Goal: Information Seeking & Learning: Learn about a topic

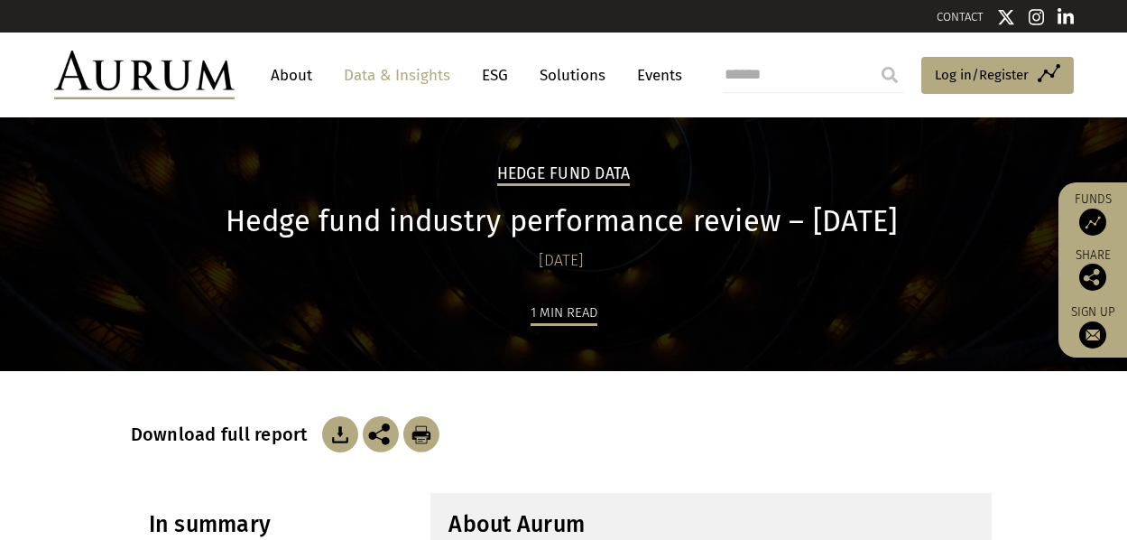
click at [425, 74] on link "Data & Insights" at bounding box center [397, 75] width 125 height 33
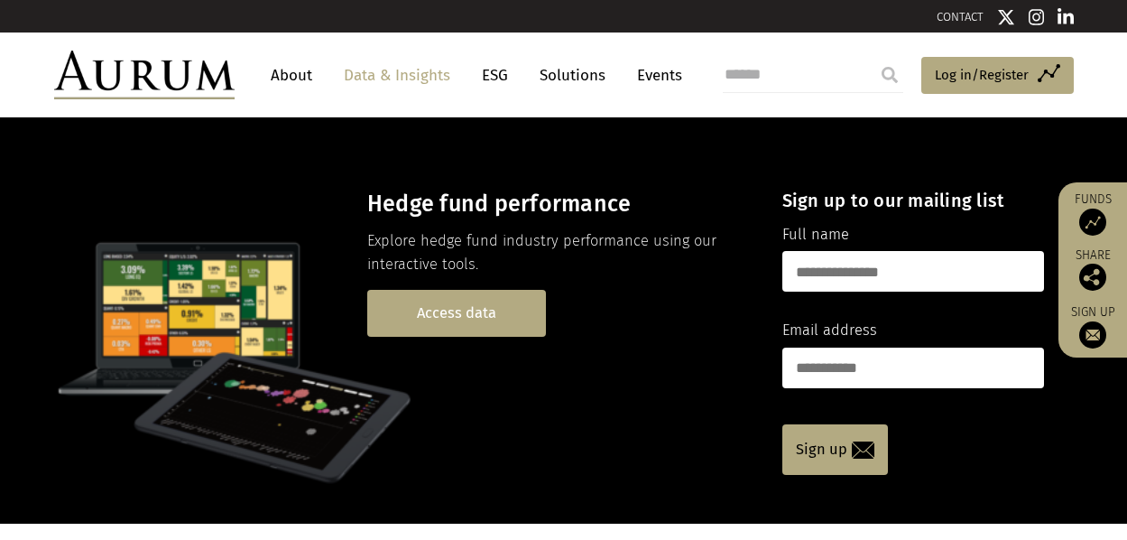
click at [483, 318] on link "Access data" at bounding box center [456, 313] width 179 height 46
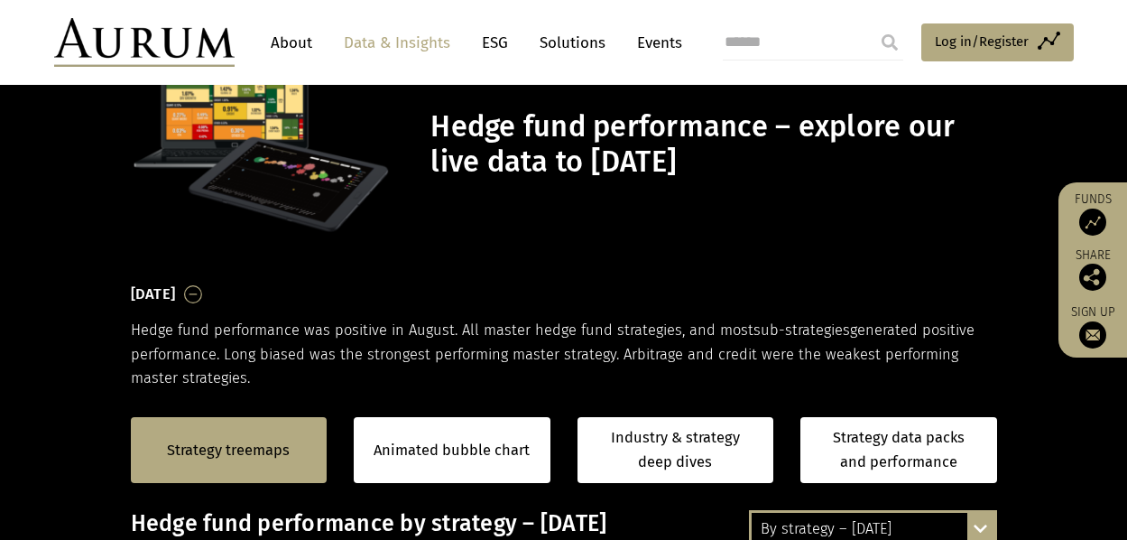
scroll to position [271, 0]
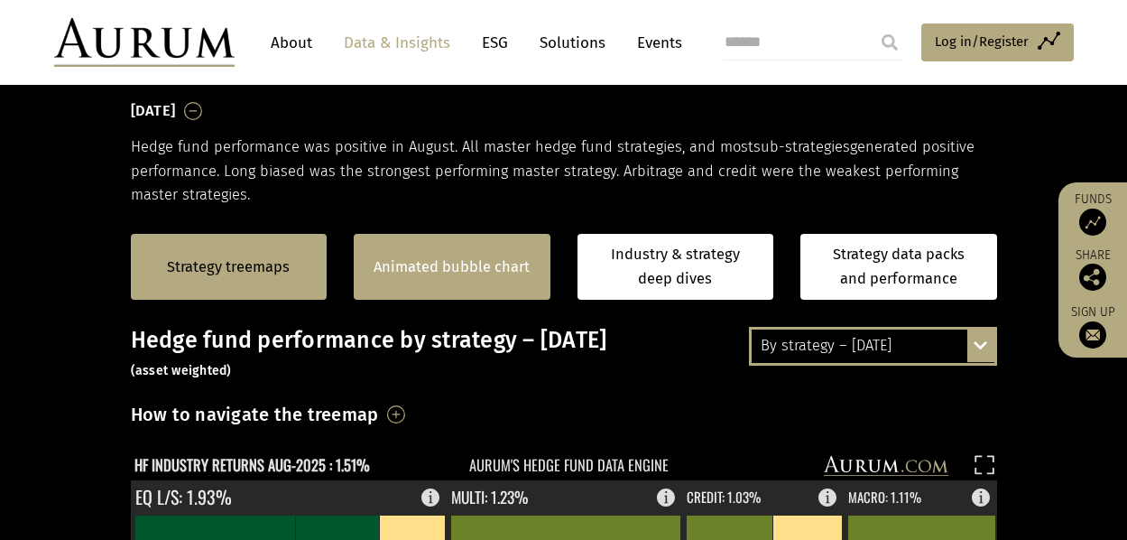
click at [448, 264] on link "Animated bubble chart" at bounding box center [452, 266] width 156 height 23
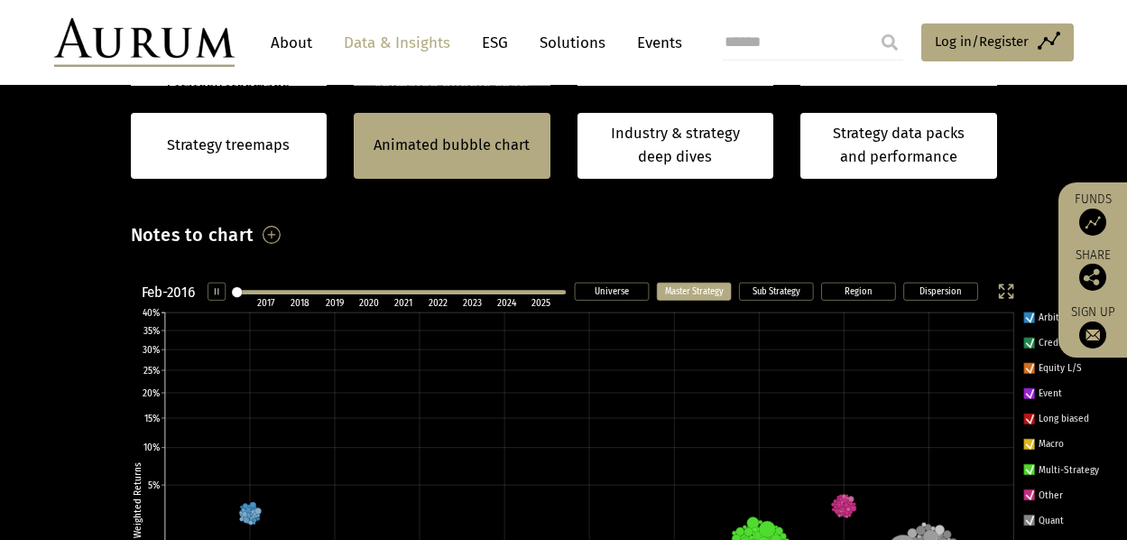
scroll to position [544, 0]
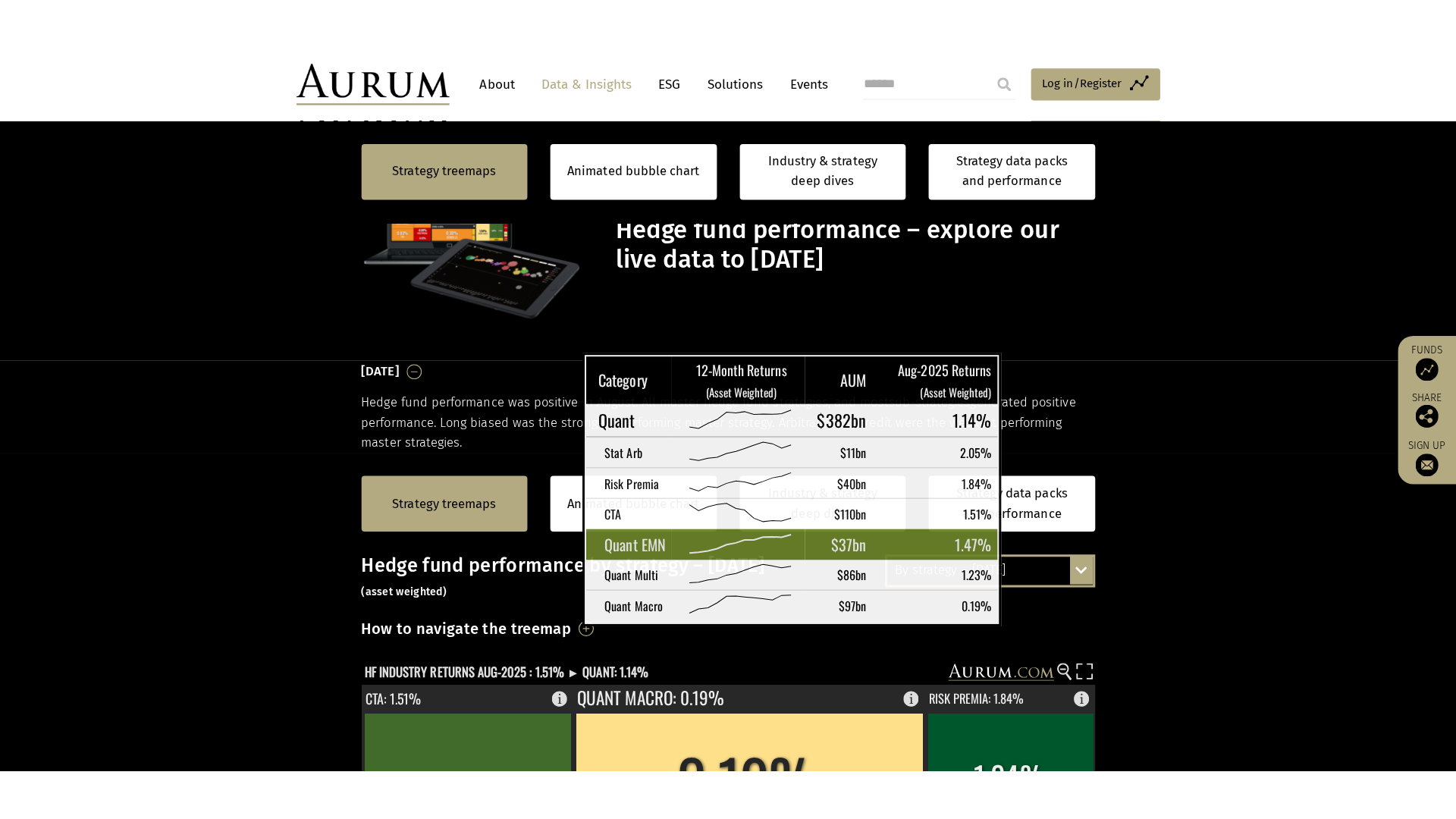
scroll to position [381, 0]
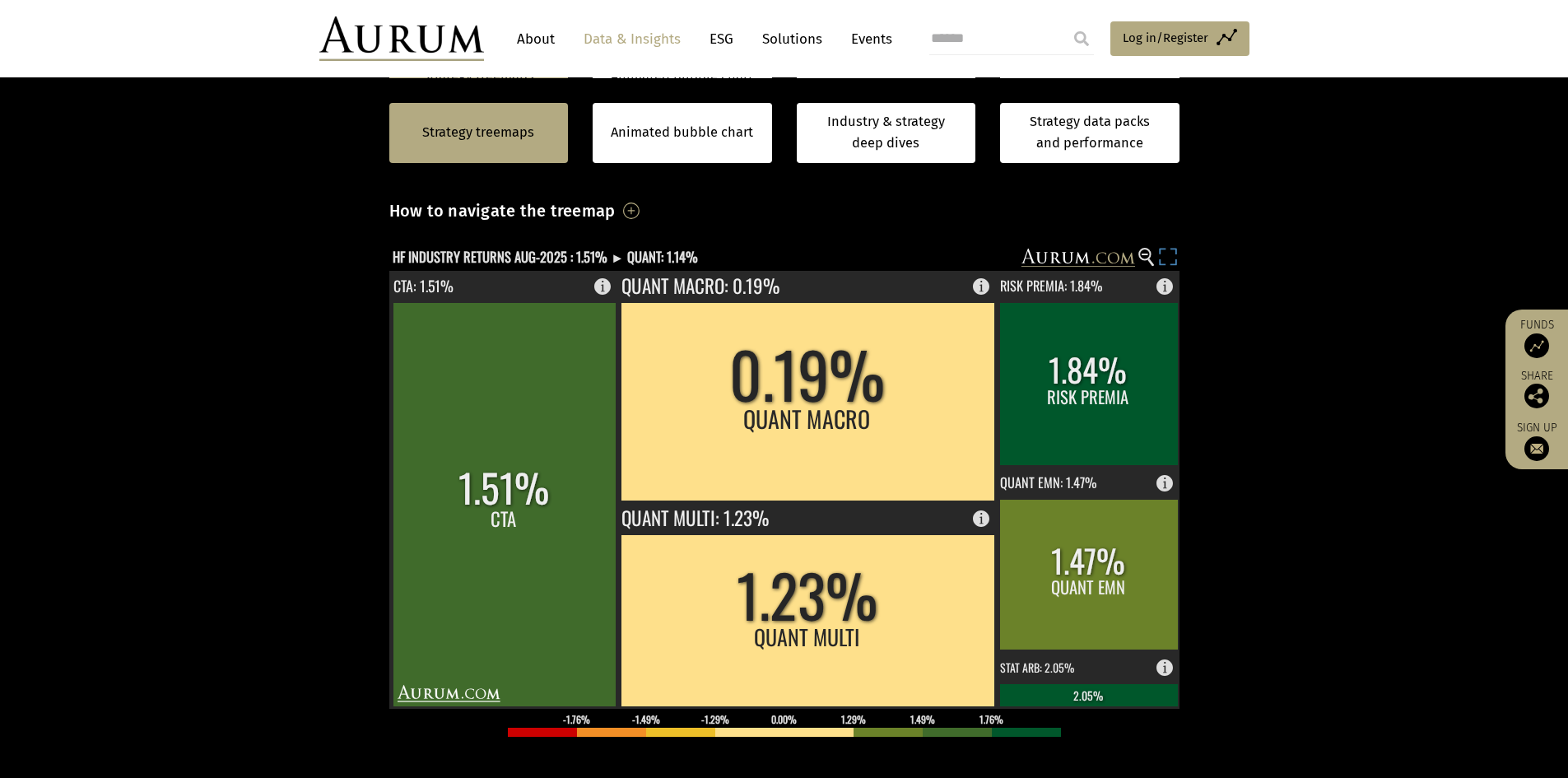
click at [1168, 250] on rect at bounding box center [1168, 259] width 23 height 23
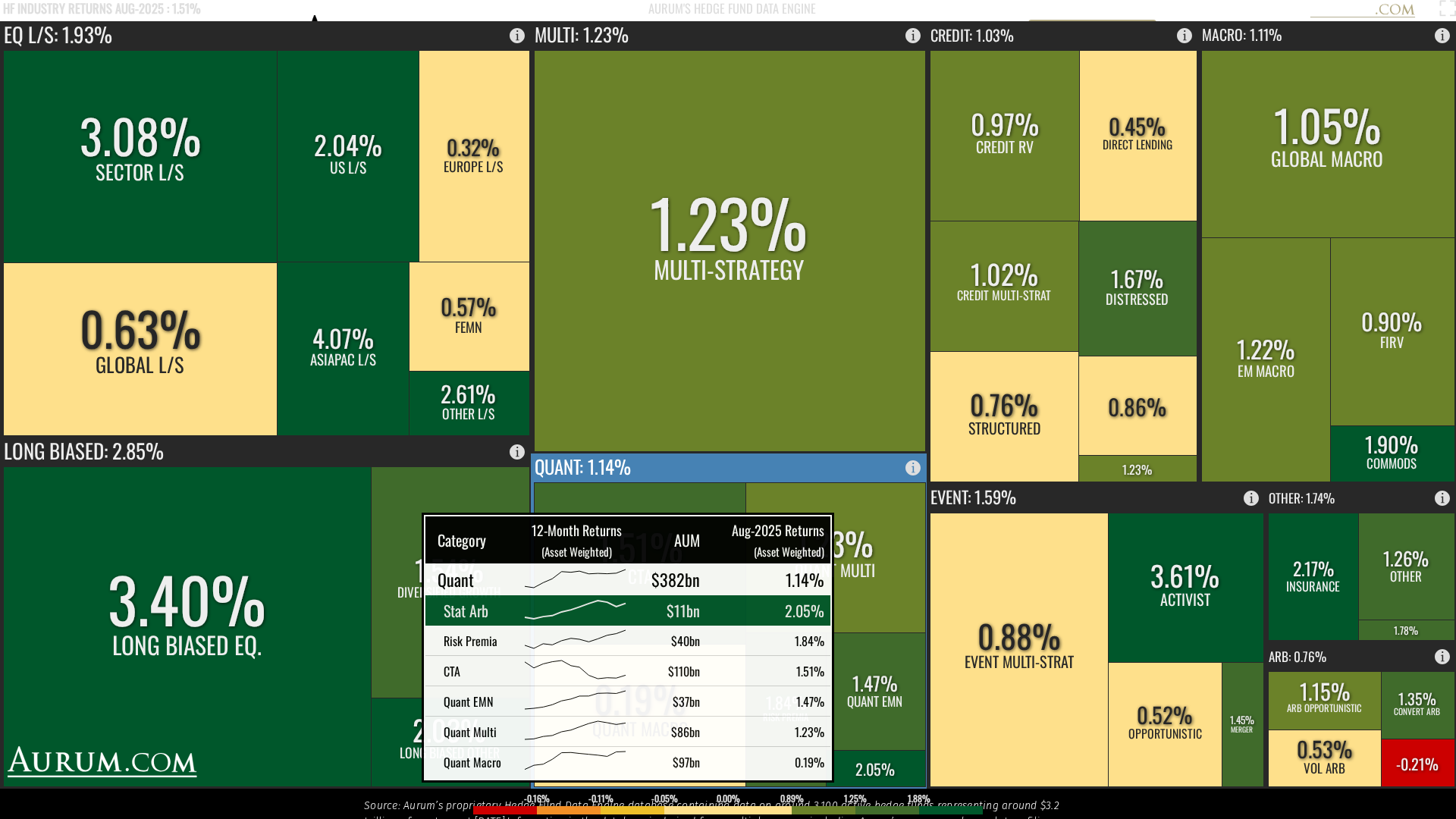
click at [861, 716] on rect at bounding box center [875, 767] width 99 height 36
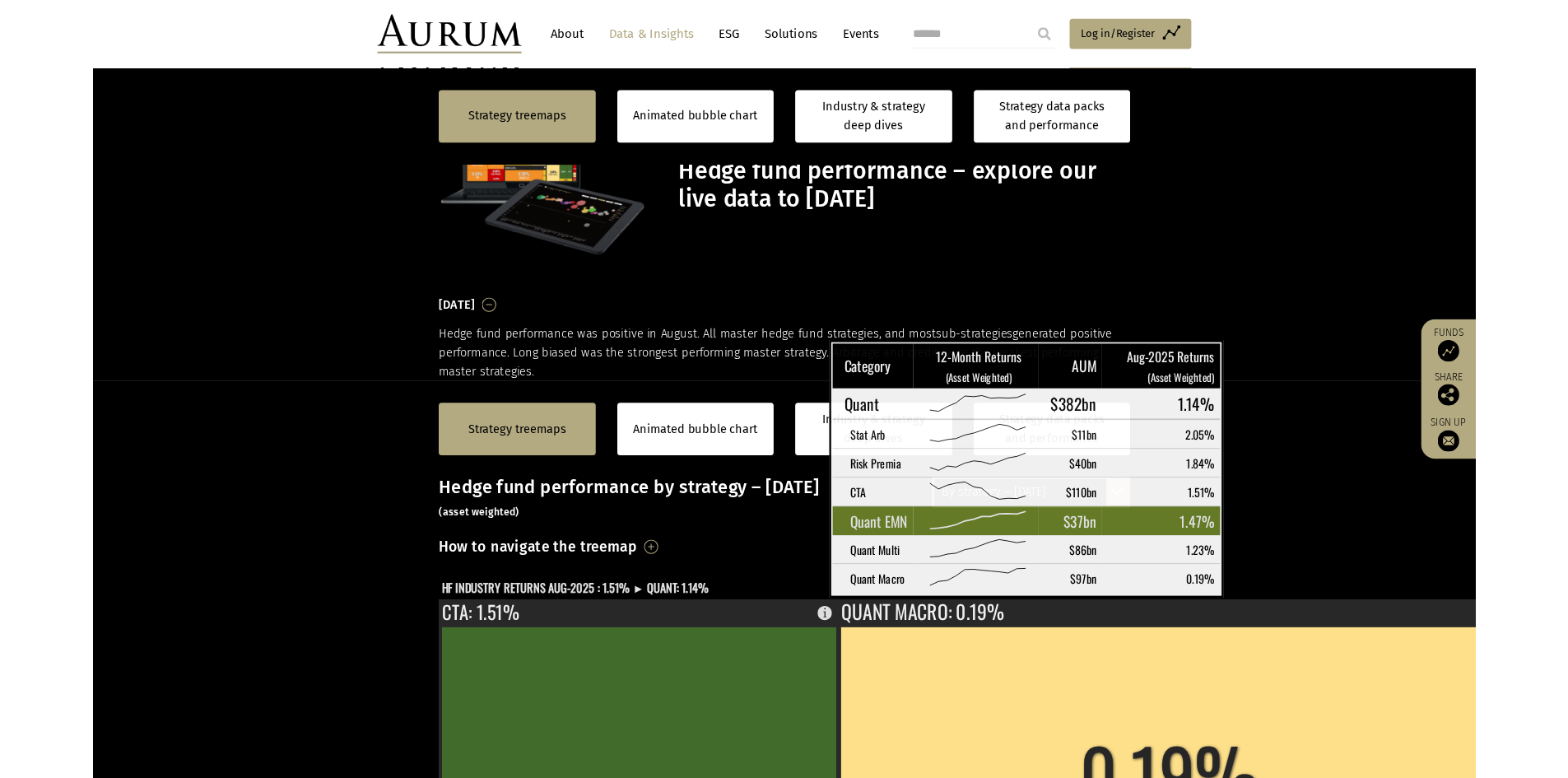
scroll to position [414, 0]
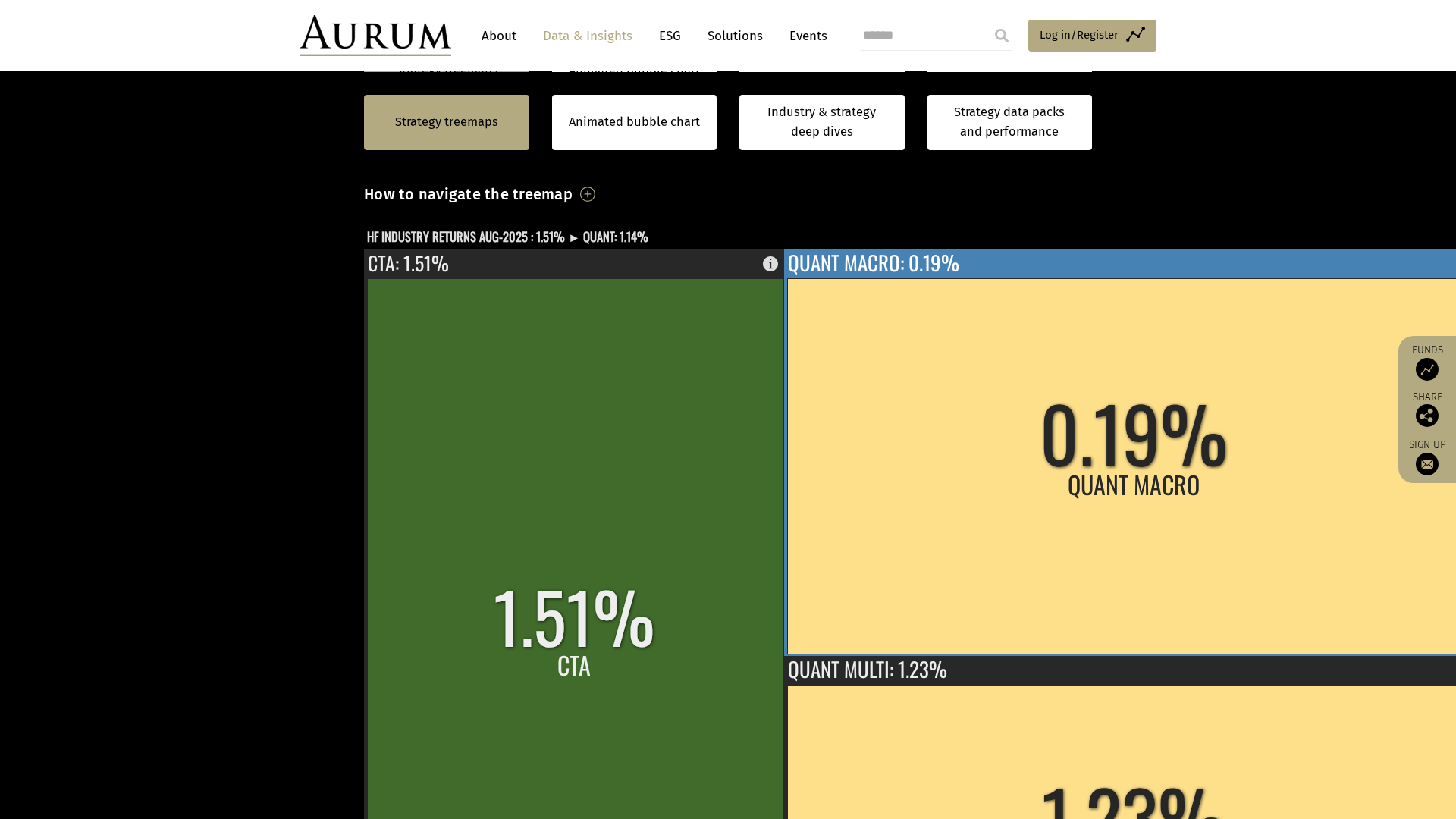
click at [787, 278] on rect at bounding box center [1134, 465] width 694 height 375
